Goal: Task Accomplishment & Management: Manage account settings

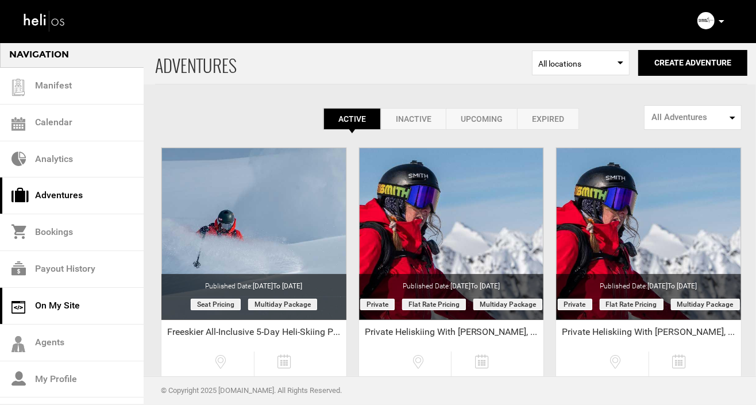
click at [55, 302] on link "On My Site" at bounding box center [72, 306] width 144 height 37
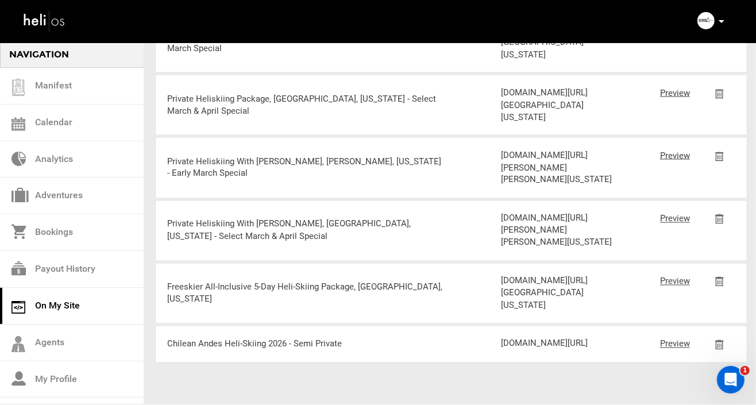
scroll to position [2407, 0]
drag, startPoint x: 576, startPoint y: 346, endPoint x: 501, endPoint y: 286, distance: 95.6
click at [501, 338] on div "[DOMAIN_NAME][URL]" at bounding box center [556, 344] width 111 height 12
copy div "[DOMAIN_NAME][URL]"
click at [52, 122] on link "Calendar" at bounding box center [72, 123] width 144 height 37
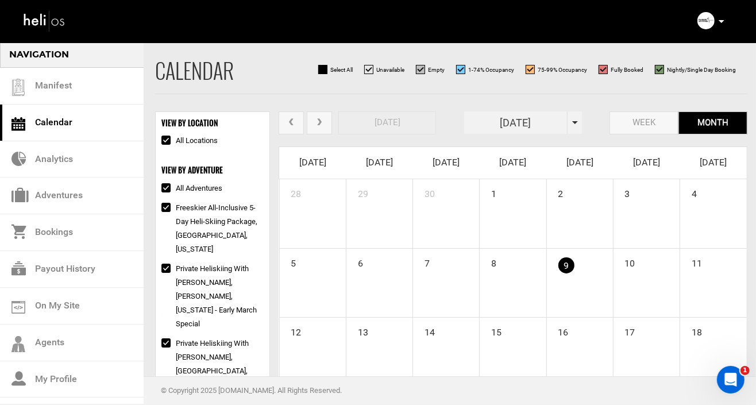
click at [165, 139] on input "All Locations" at bounding box center [164, 141] width 7 height 14
checkbox input "false"
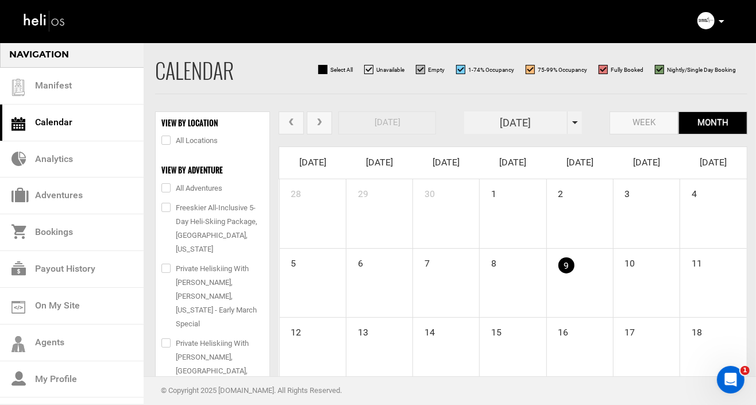
checkbox input "false"
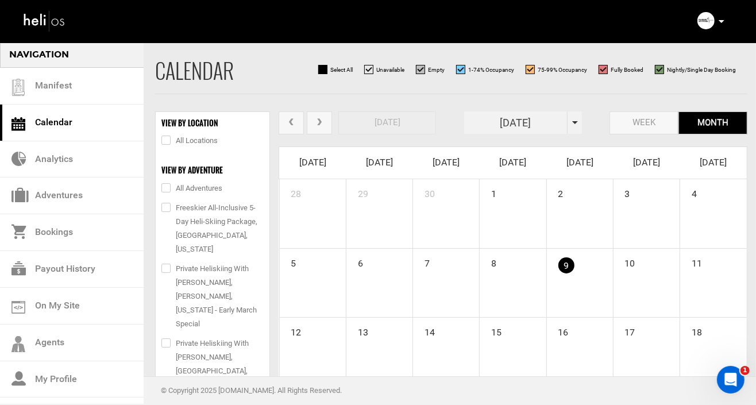
checkbox input "false"
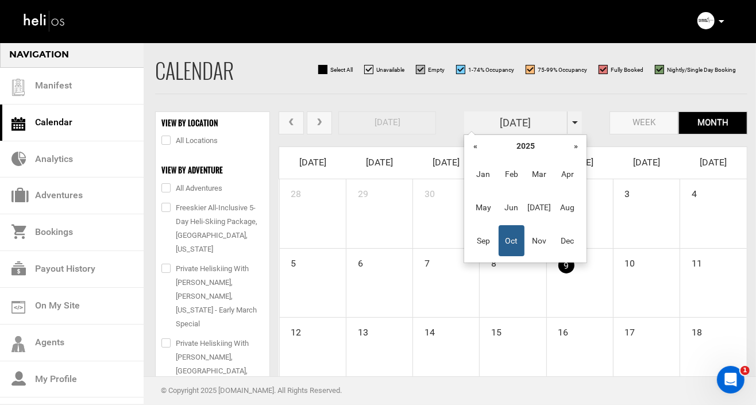
click at [536, 121] on input "[DATE]" at bounding box center [515, 122] width 103 height 22
click at [572, 148] on th "»" at bounding box center [575, 145] width 17 height 17
click at [567, 171] on span "Apr" at bounding box center [567, 174] width 26 height 31
click at [541, 119] on input "[DATE]" at bounding box center [515, 122] width 103 height 22
click at [538, 168] on span "Mar" at bounding box center [540, 174] width 26 height 31
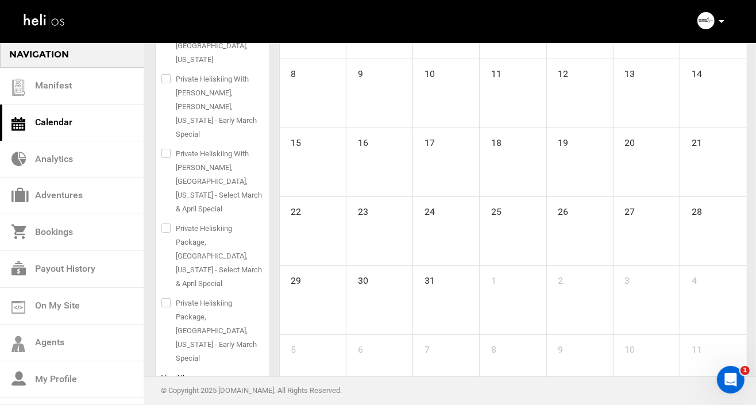
scroll to position [190, 0]
click at [168, 373] on span "View" at bounding box center [168, 377] width 15 height 8
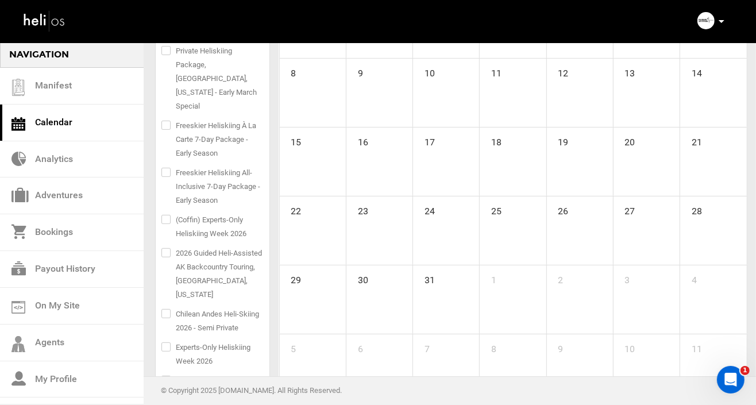
scroll to position [290, 0]
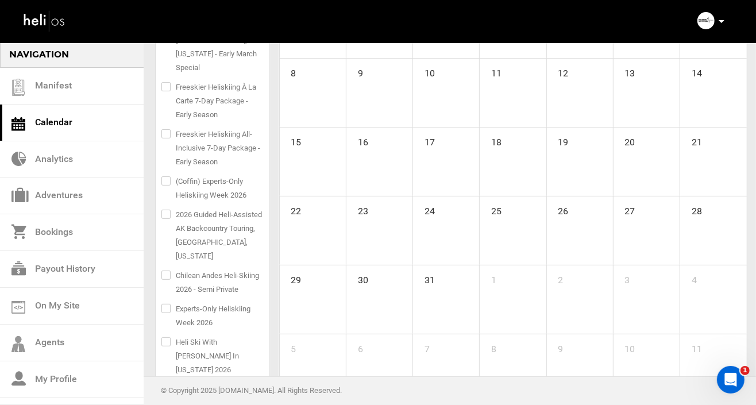
click at [167, 302] on input "Experts-Only Heliskiing Week 2026" at bounding box center [164, 316] width 7 height 28
checkbox input "true"
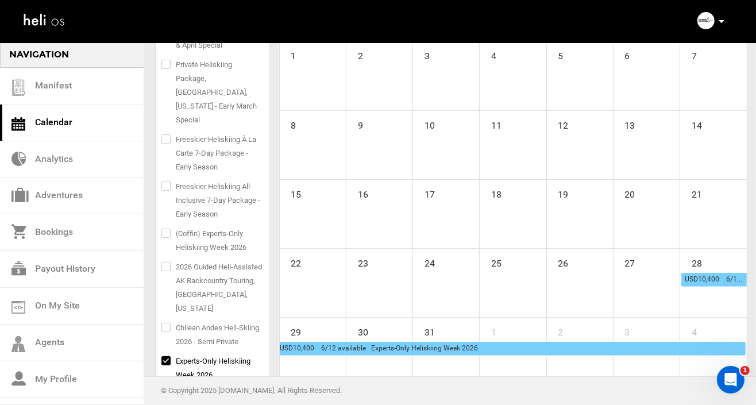
scroll to position [147, 0]
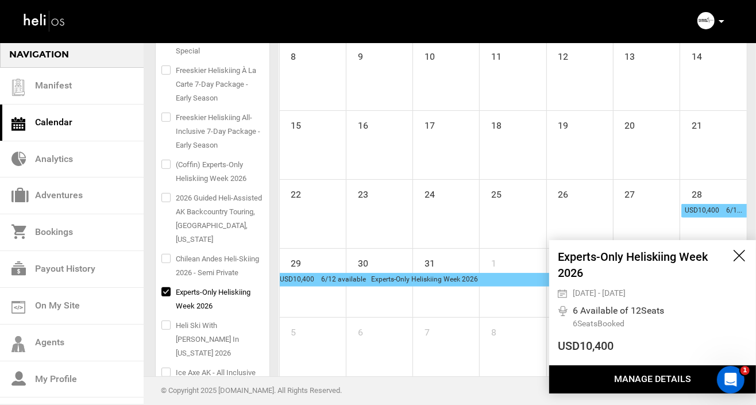
scroll to position [210, 0]
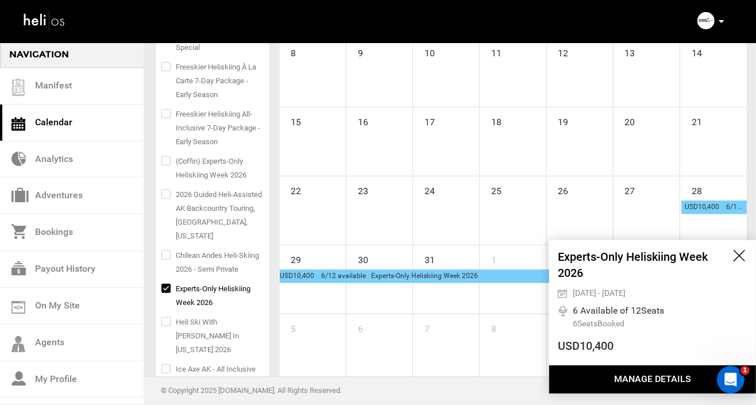
click at [651, 380] on button "Manage Details" at bounding box center [652, 379] width 207 height 28
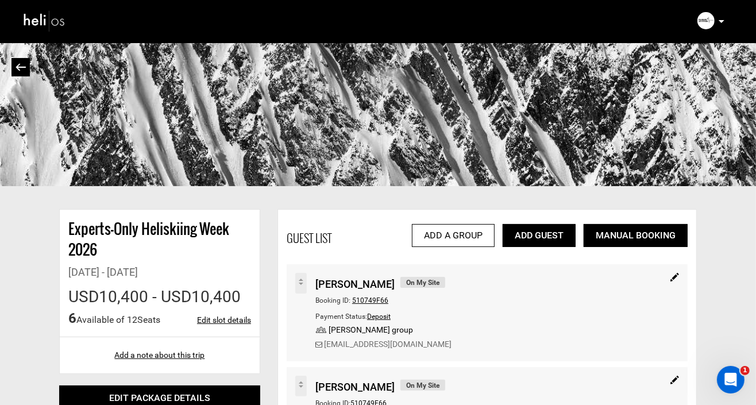
click at [536, 237] on link "Add Guest" at bounding box center [539, 235] width 73 height 23
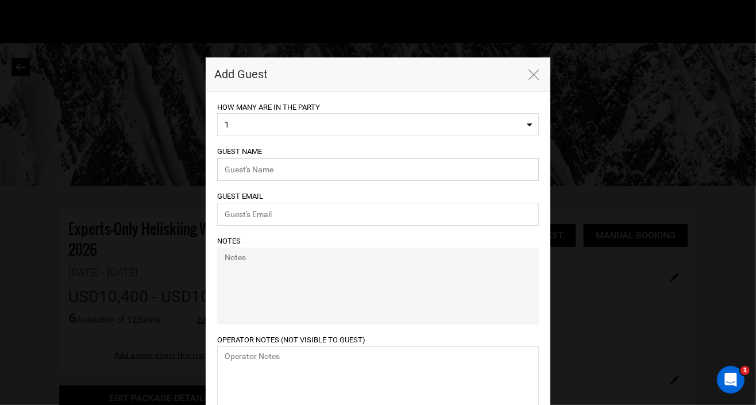
click at [286, 174] on input "text" at bounding box center [378, 169] width 322 height 23
type input "[PERSON_NAME]"
paste input "[EMAIL_ADDRESS][DOMAIN_NAME]"
type input "[EMAIL_ADDRESS][DOMAIN_NAME]"
click at [290, 173] on input "[PERSON_NAME]" at bounding box center [378, 169] width 322 height 23
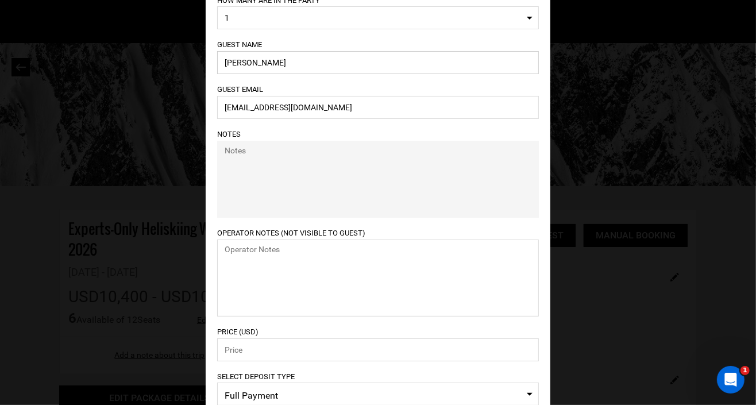
scroll to position [170, 0]
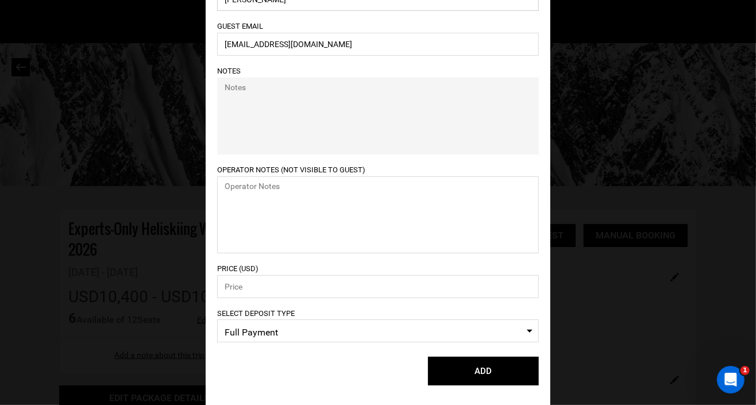
type input "[PERSON_NAME]"
click at [277, 284] on input "number" at bounding box center [378, 286] width 322 height 23
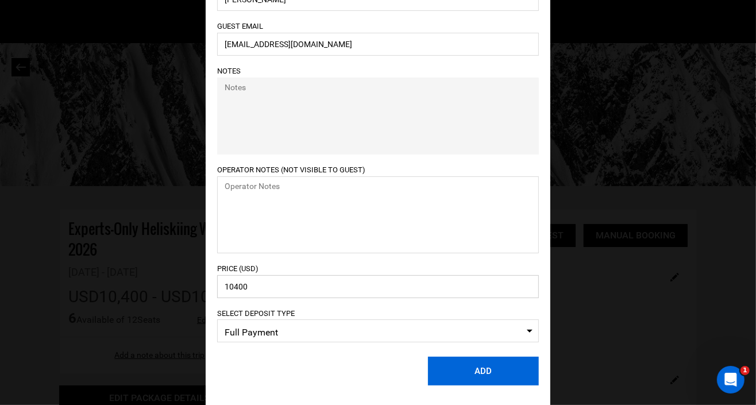
type input "10400"
click at [481, 368] on button "ADD" at bounding box center [483, 371] width 111 height 29
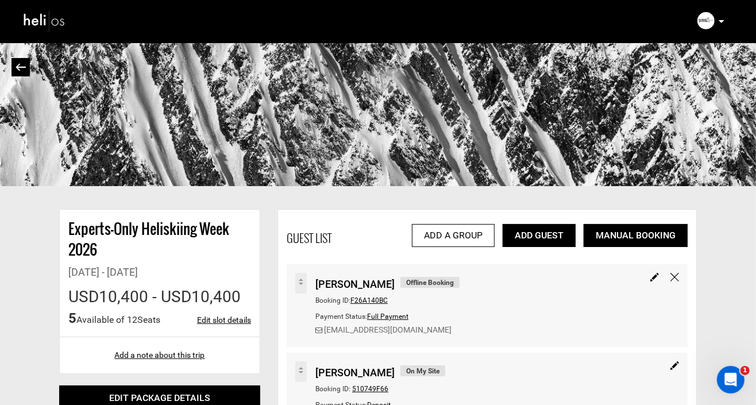
click at [32, 18] on img at bounding box center [44, 20] width 43 height 25
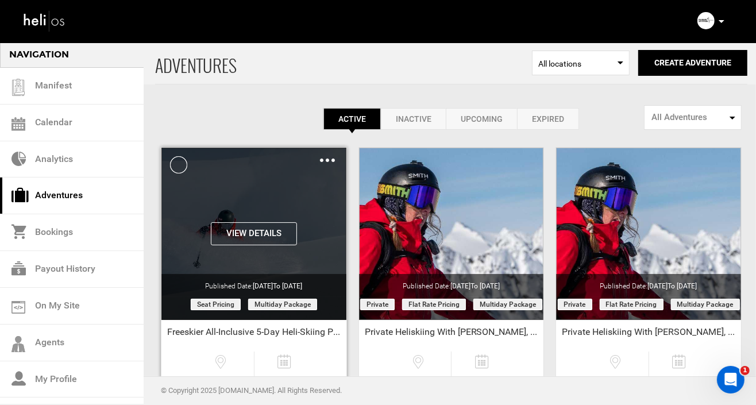
click at [196, 199] on div "View Details Clone De-Activate Share Delete" at bounding box center [253, 234] width 185 height 172
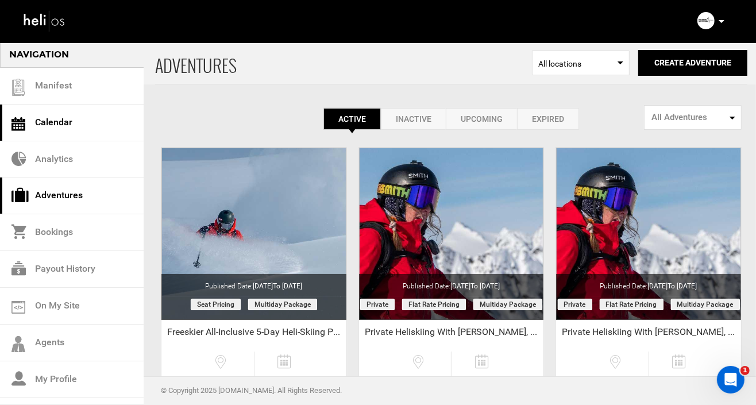
click at [61, 125] on link "Calendar" at bounding box center [72, 123] width 144 height 37
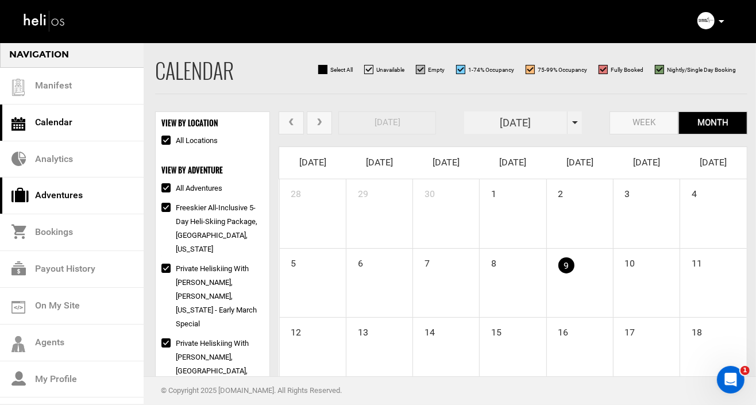
click at [63, 197] on link "Adventures" at bounding box center [72, 195] width 144 height 37
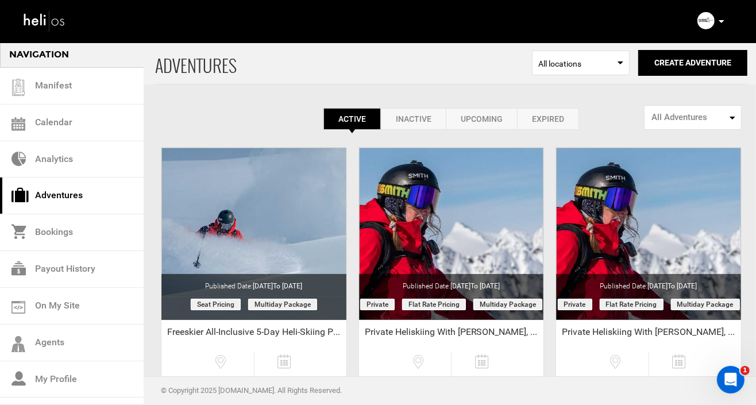
click at [32, 18] on img at bounding box center [44, 20] width 43 height 25
